Goal: Task Accomplishment & Management: Manage account settings

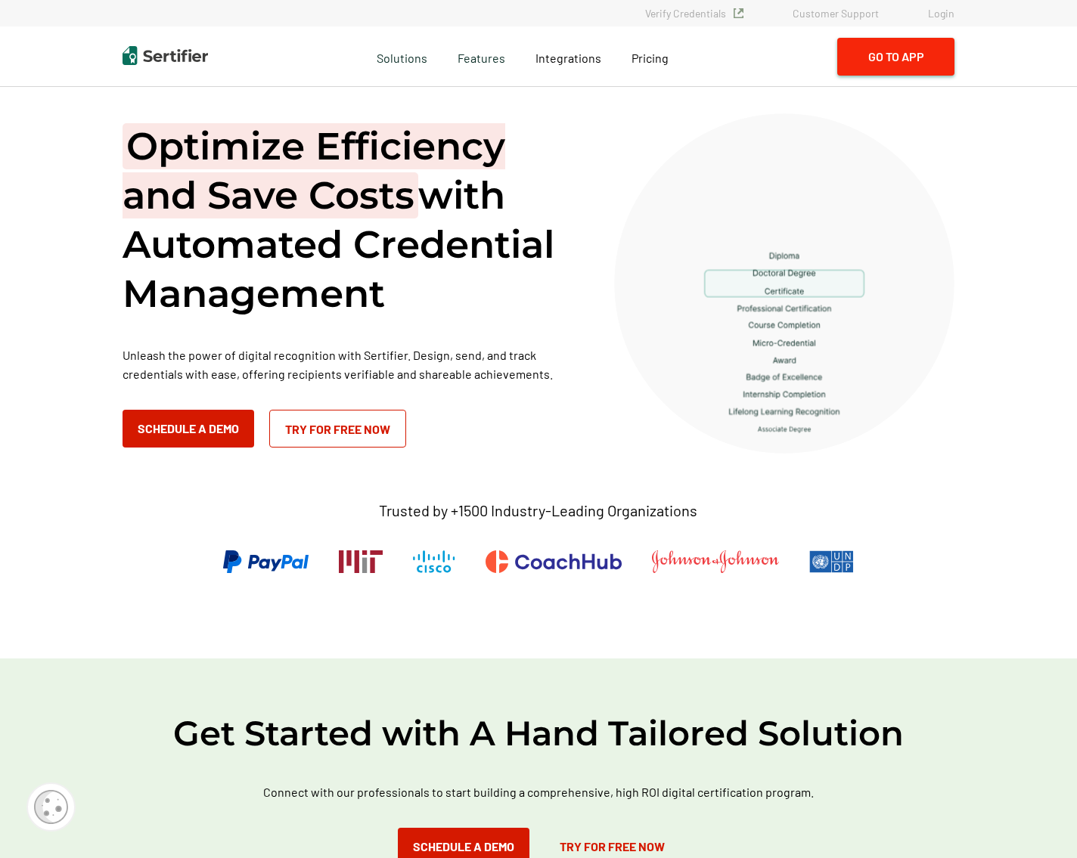
click at [865, 57] on button "Go to App" at bounding box center [895, 57] width 117 height 38
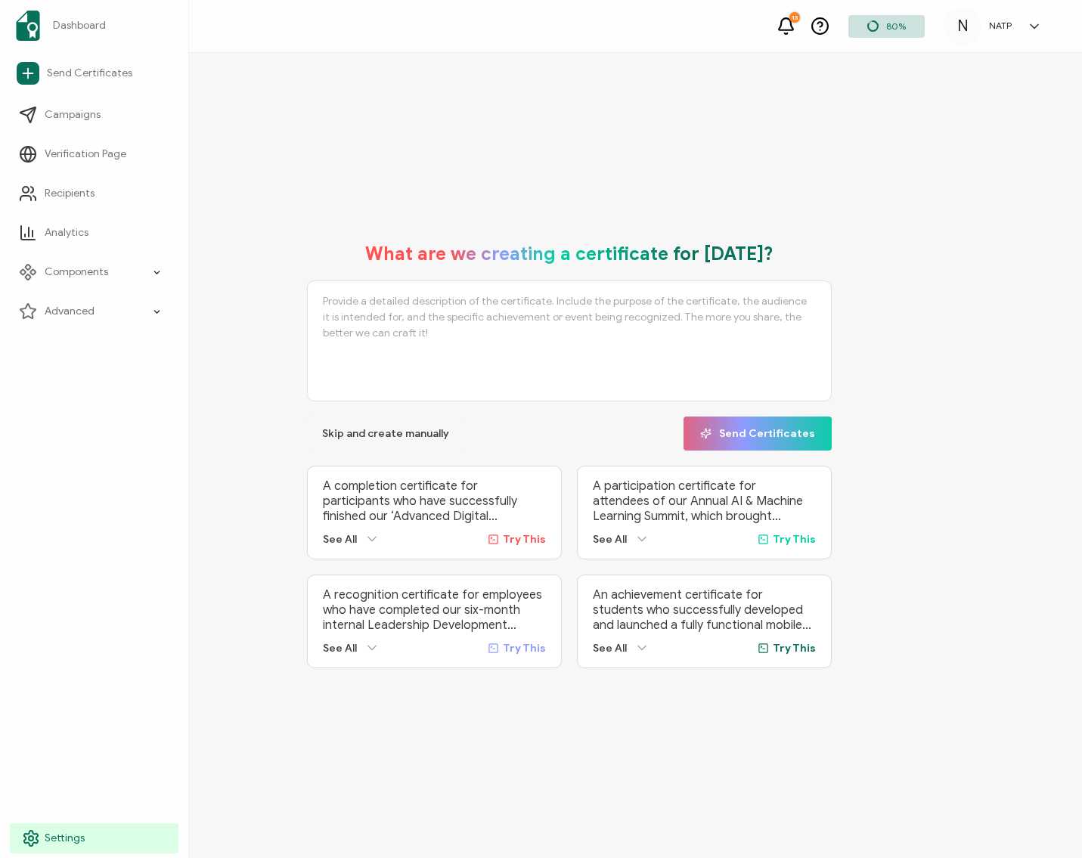
click at [60, 837] on span "Settings" at bounding box center [65, 838] width 40 height 15
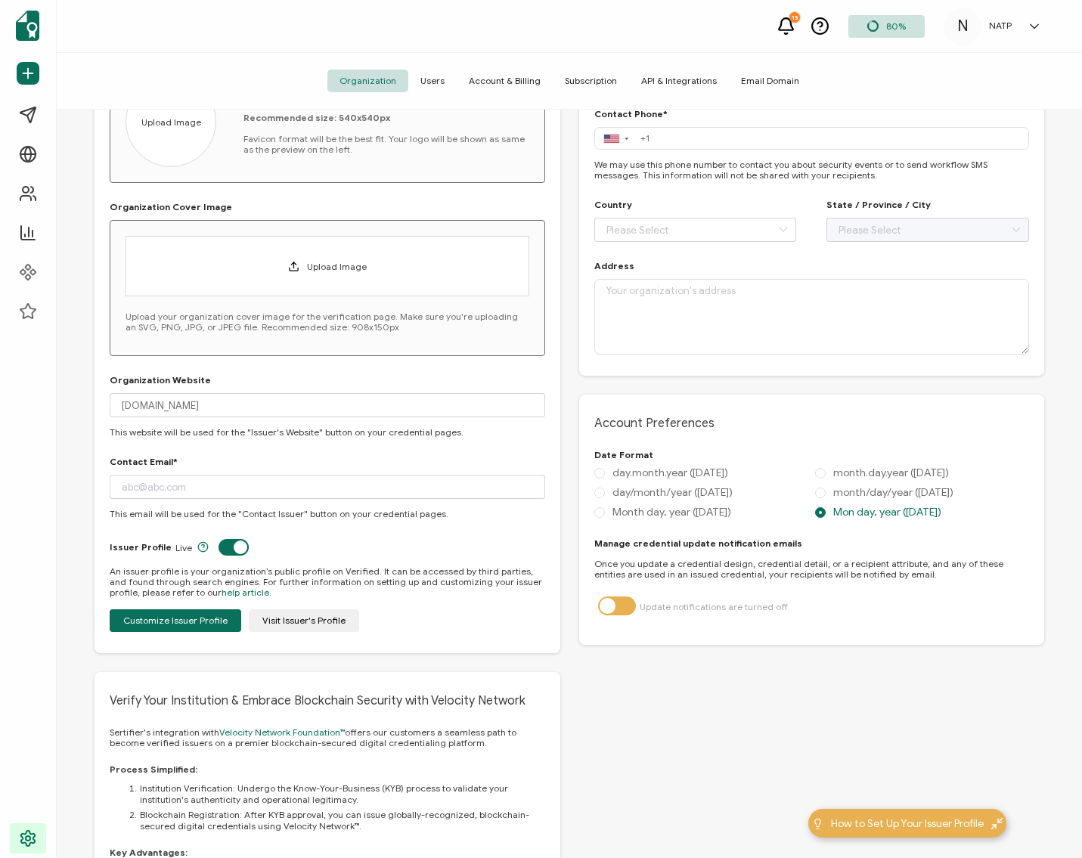
scroll to position [378, 0]
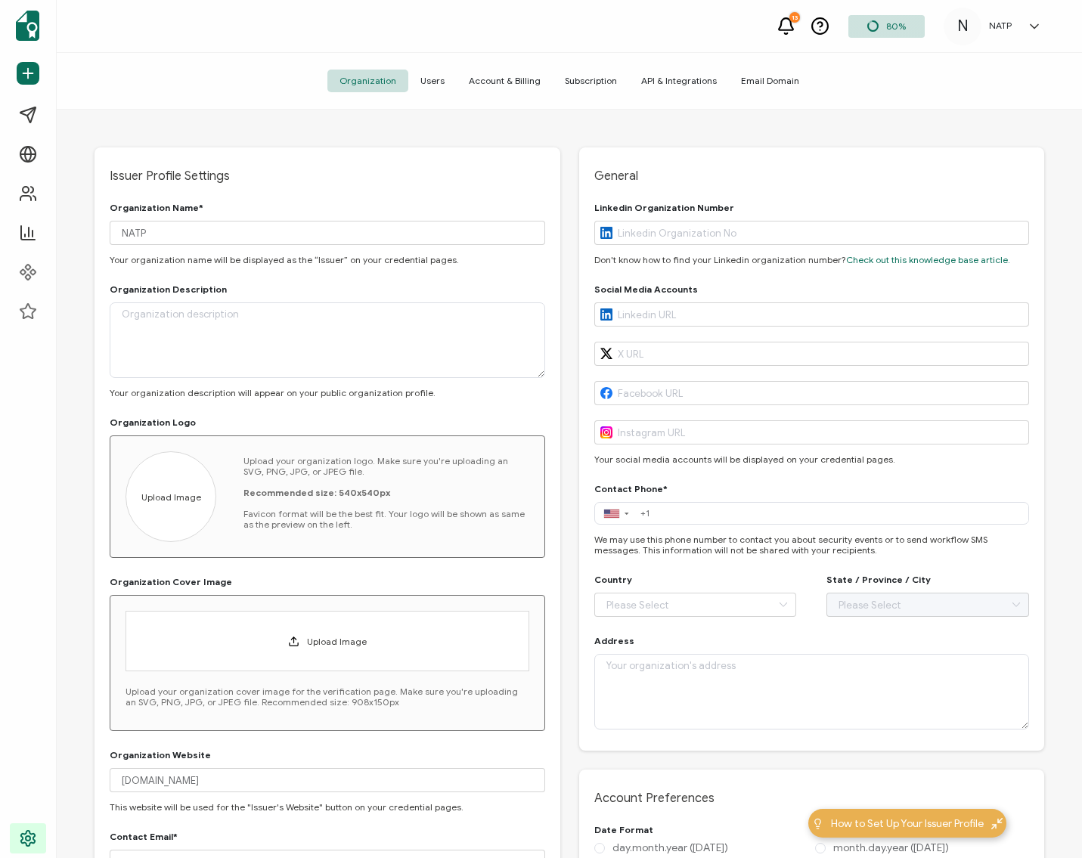
scroll to position [378, 0]
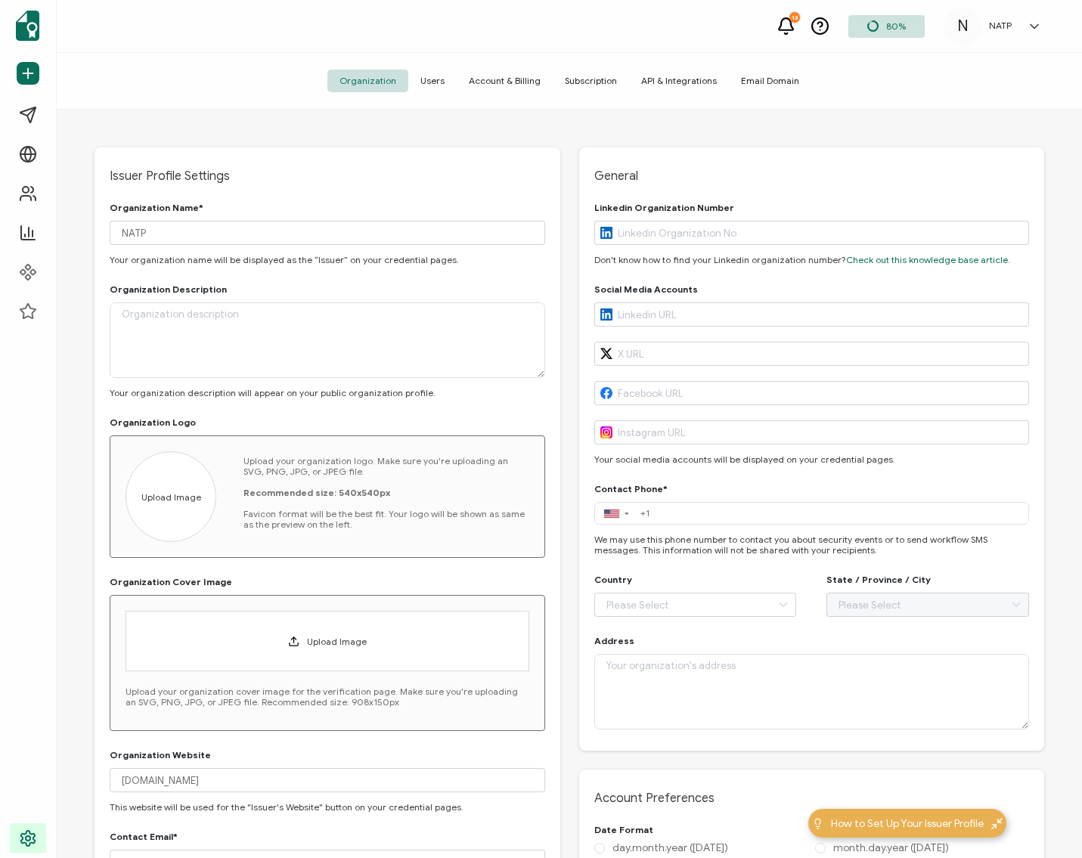
scroll to position [378, 0]
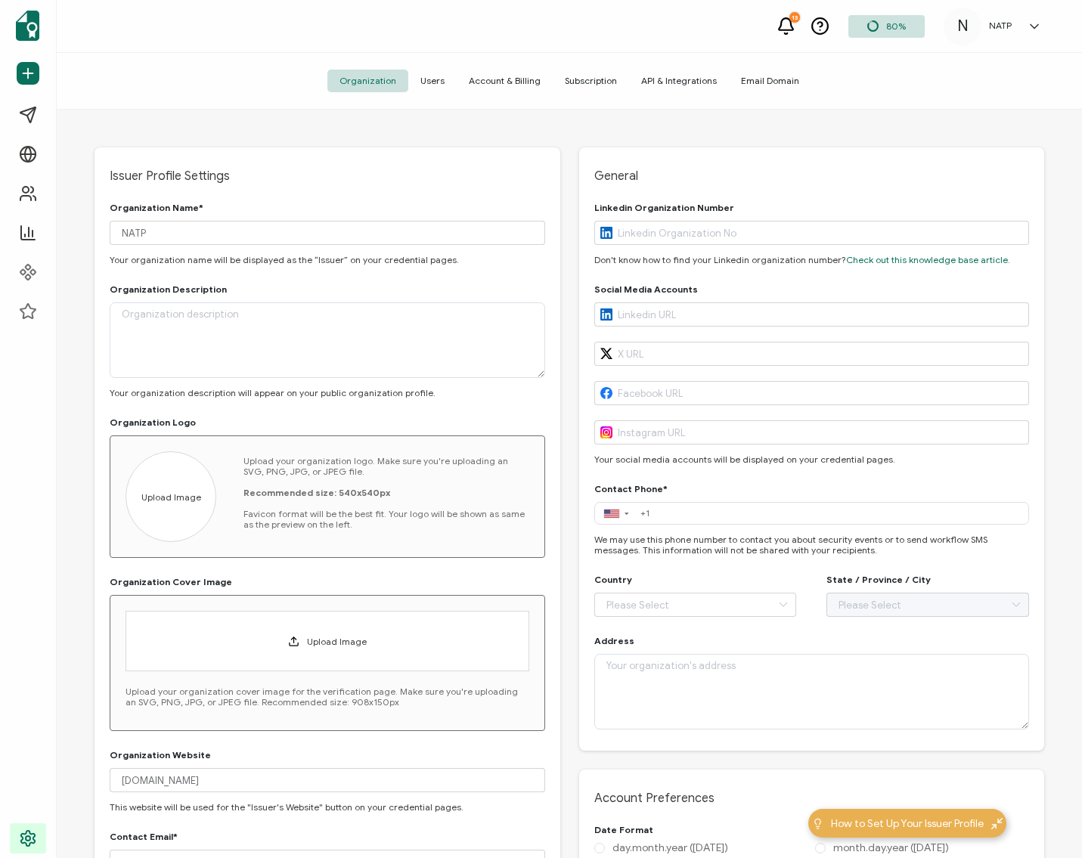
scroll to position [378, 0]
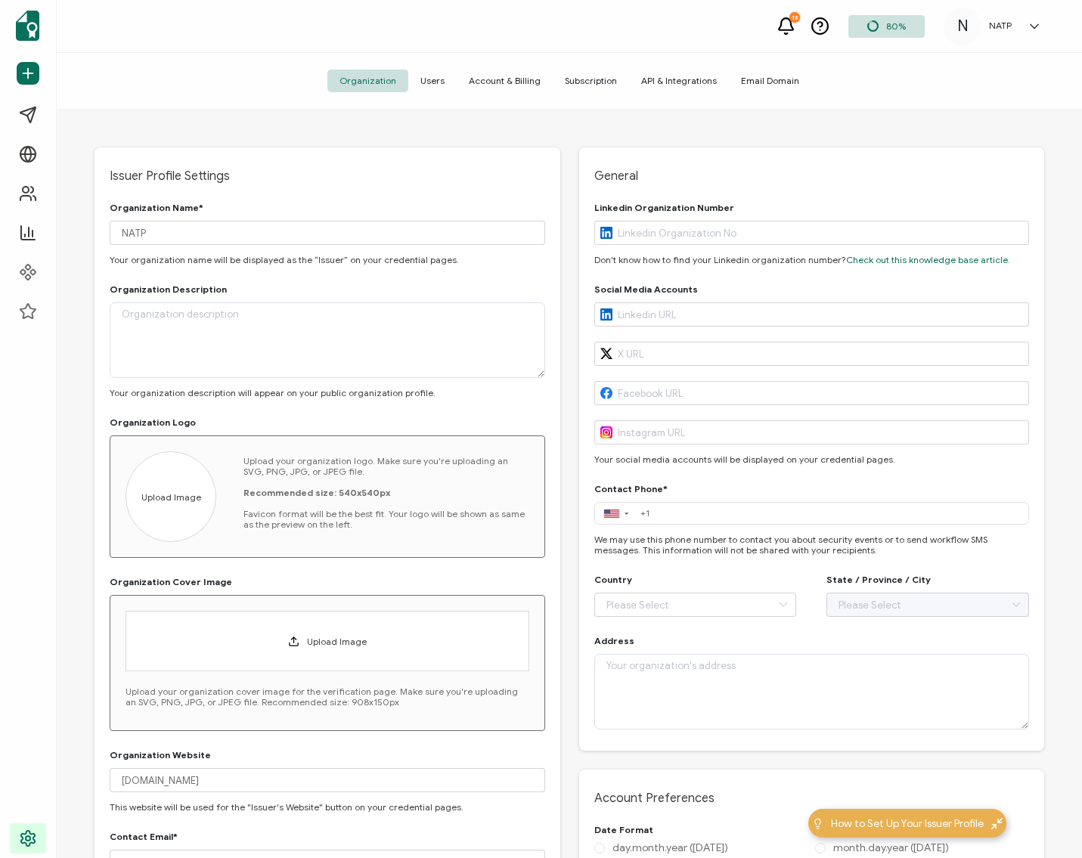
scroll to position [378, 0]
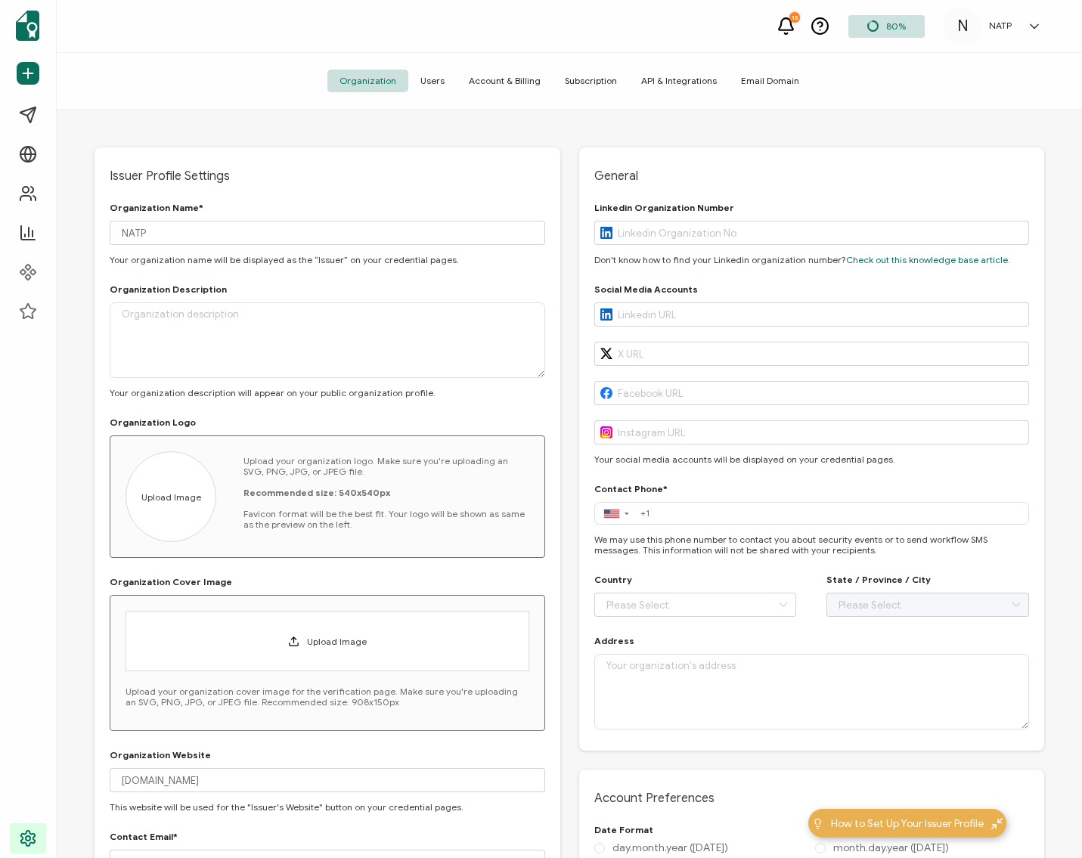
scroll to position [378, 0]
